Goal: Find specific page/section: Find specific page/section

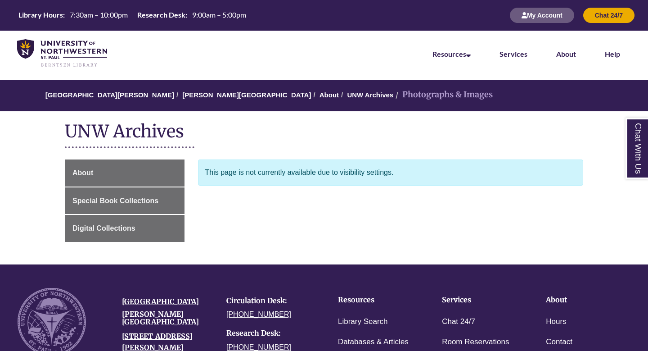
click at [332, 172] on div "This page is not currently available due to visibility settings." at bounding box center [391, 172] width 386 height 26
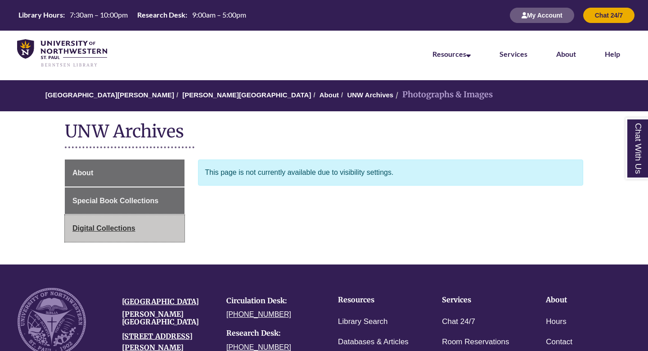
click at [124, 227] on span "Digital Collections" at bounding box center [103, 228] width 63 height 8
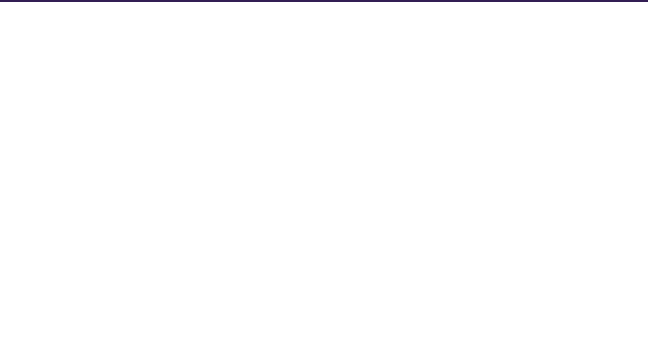
select select "Database Subject Filter"
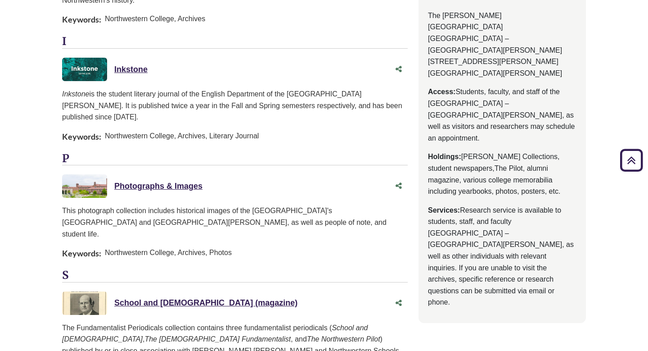
scroll to position [435, 0]
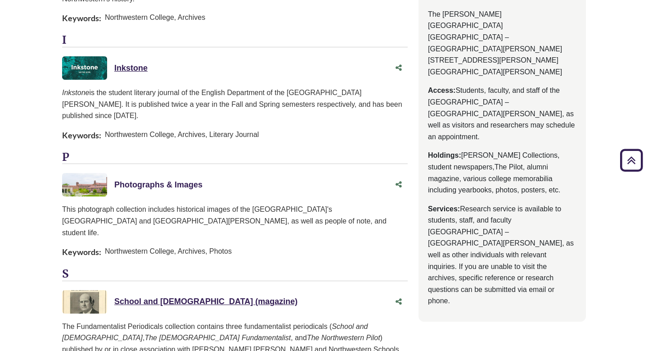
click at [129, 180] on link "Photographs & Images This link opens in a new window" at bounding box center [158, 184] width 88 height 9
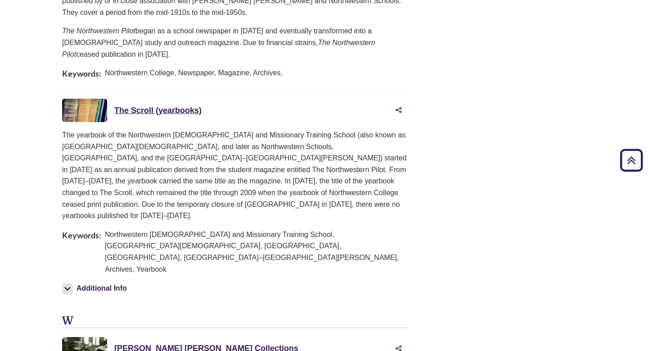
scroll to position [1237, 16]
